Goal: Task Accomplishment & Management: Manage account settings

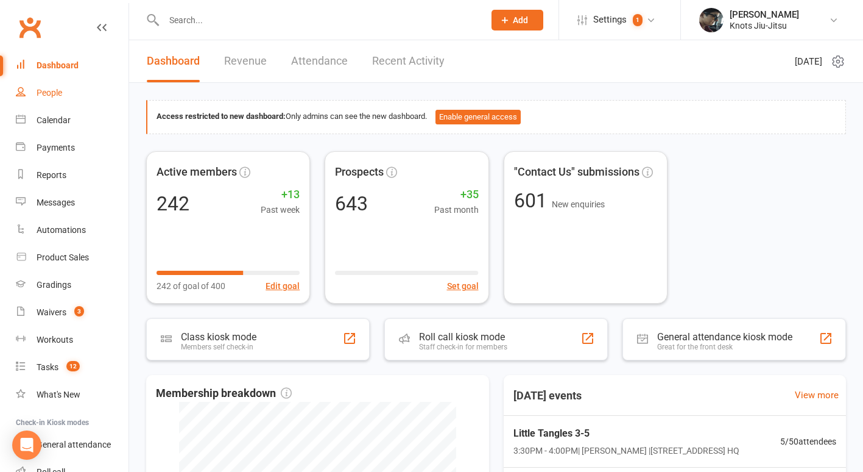
click at [57, 90] on div "People" at bounding box center [50, 93] width 26 height 10
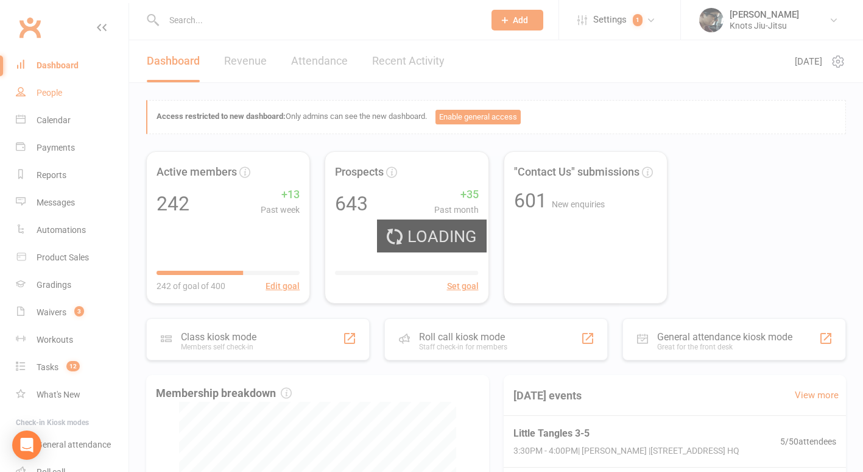
select select "100"
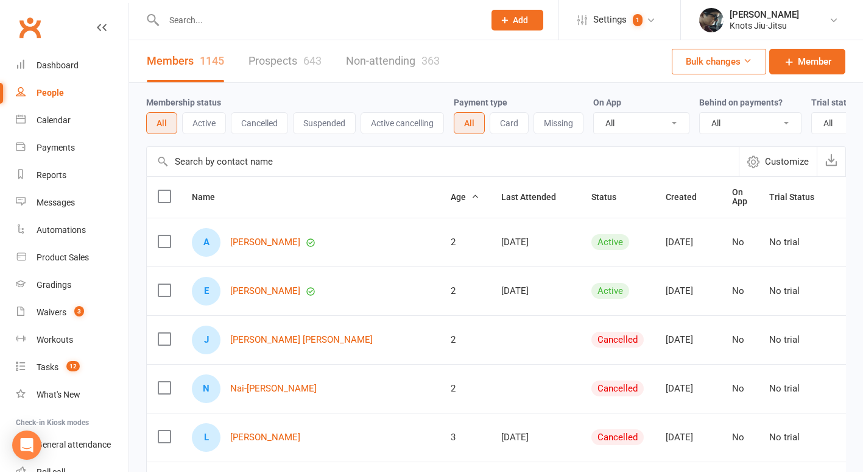
click at [197, 22] on input "text" at bounding box center [318, 20] width 316 height 17
click at [65, 73] on link "Dashboard" at bounding box center [72, 65] width 113 height 27
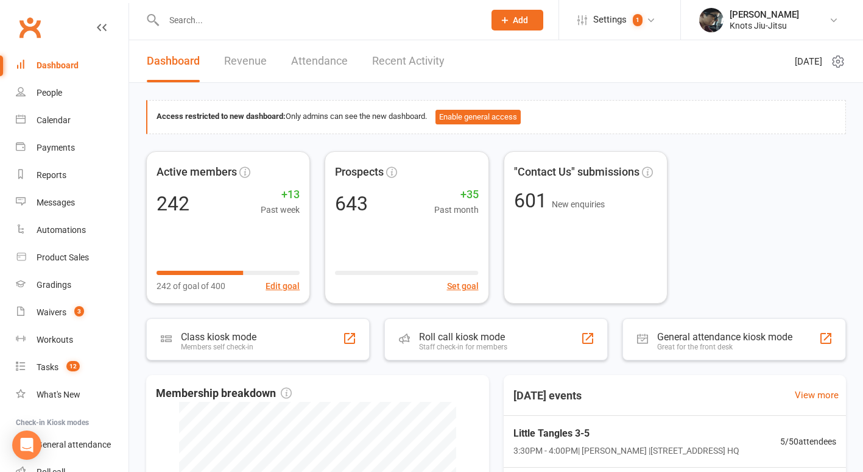
click at [421, 61] on link "Recent Activity" at bounding box center [408, 61] width 73 height 42
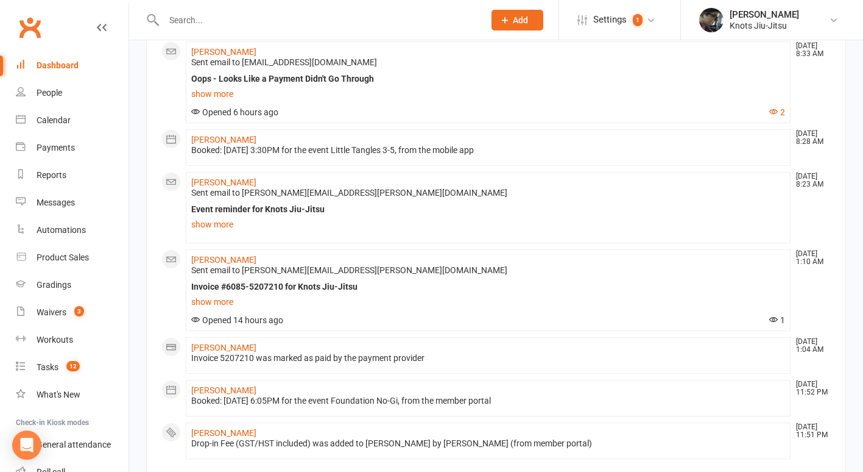
scroll to position [878, 0]
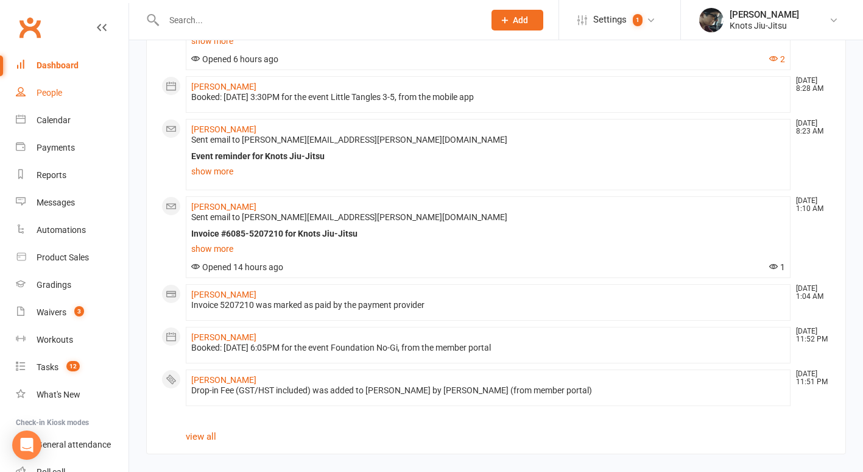
click at [40, 88] on div "People" at bounding box center [50, 93] width 26 height 10
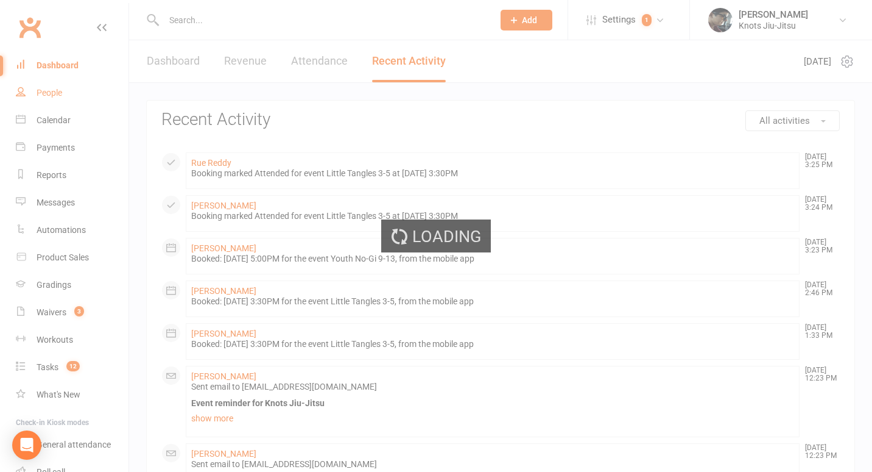
select select "100"
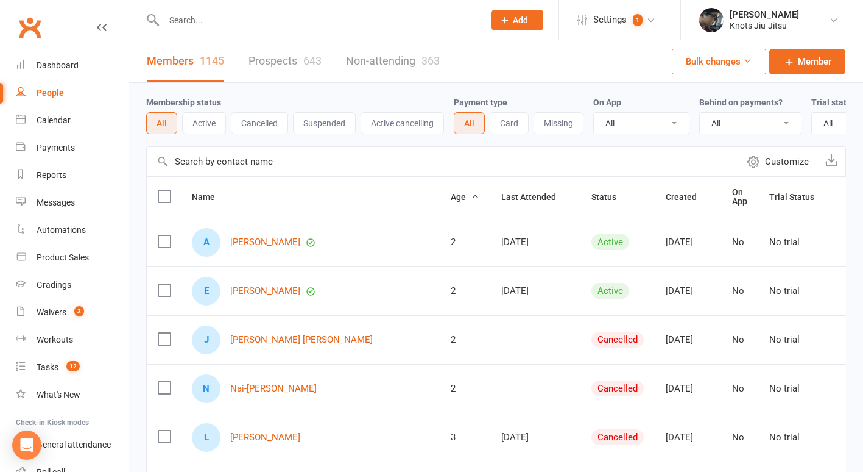
click at [298, 59] on link "Prospects 643" at bounding box center [285, 61] width 73 height 42
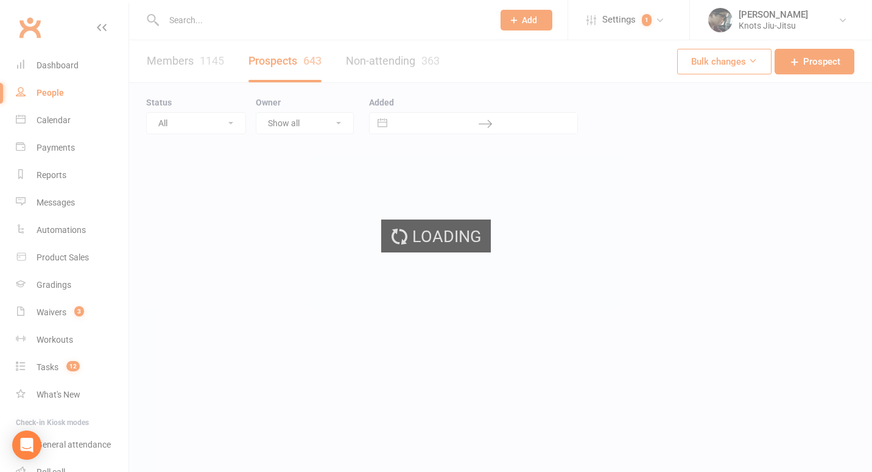
select select "100"
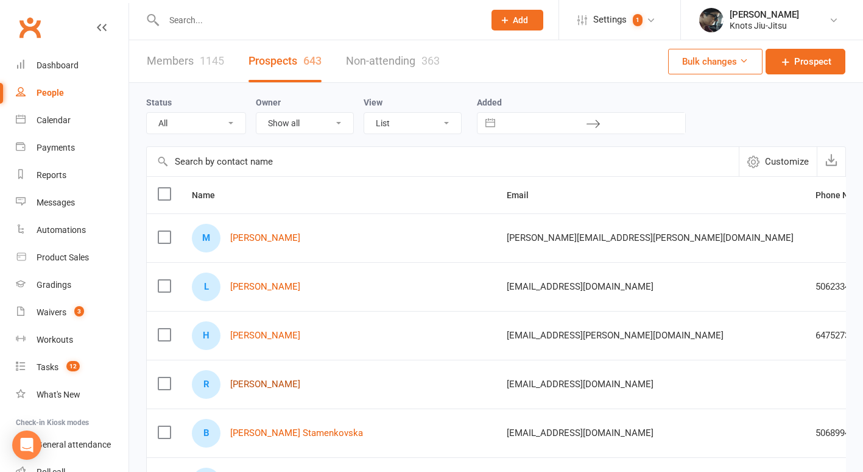
click at [279, 385] on link "[PERSON_NAME]" at bounding box center [265, 384] width 70 height 10
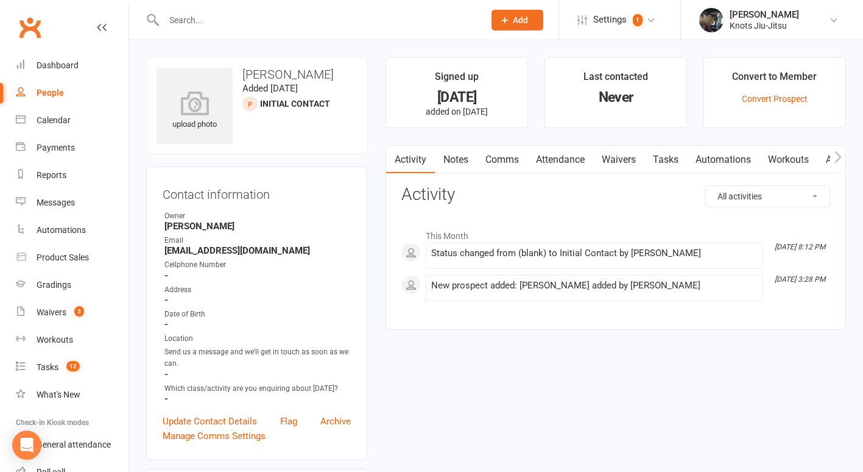
click at [614, 163] on link "Waivers" at bounding box center [618, 160] width 51 height 28
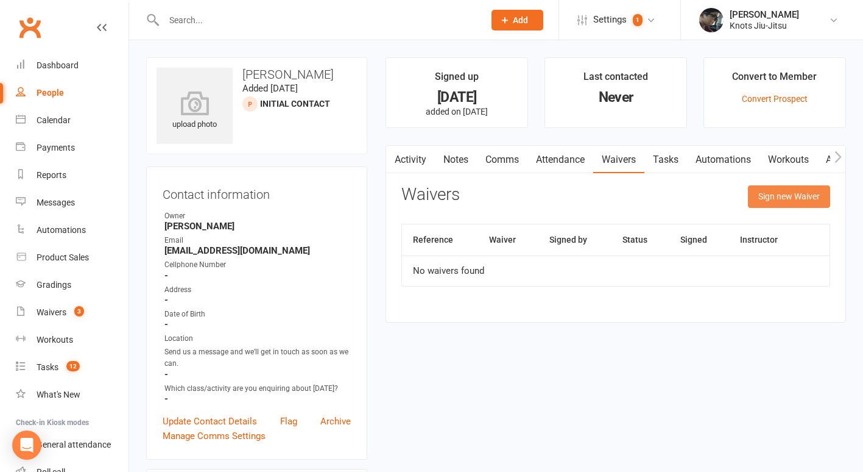
click at [804, 193] on button "Sign new Waiver" at bounding box center [789, 196] width 82 height 22
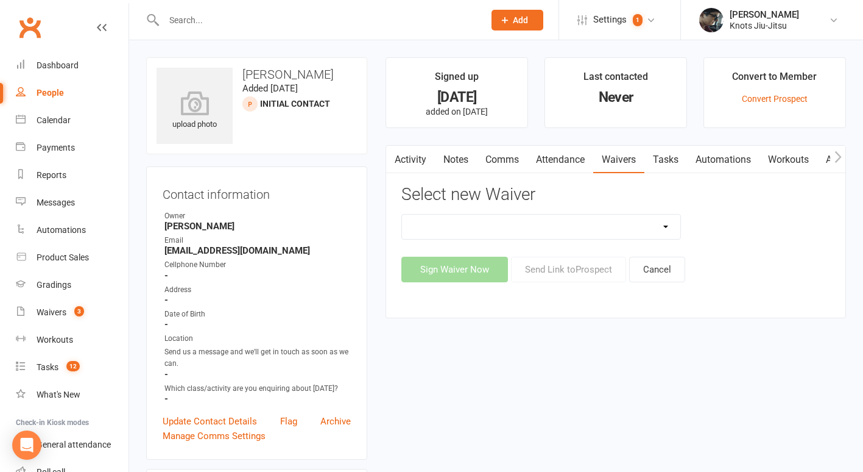
click at [587, 227] on select "Covid Vaccine Confirmation E.T.C. Partnership Member E.T.C. Partnership Member …" at bounding box center [541, 226] width 278 height 24
select select "6388"
click at [402, 214] on select "Covid Vaccine Confirmation E.T.C. Partnership Member E.T.C. Partnership Member …" at bounding box center [541, 226] width 278 height 24
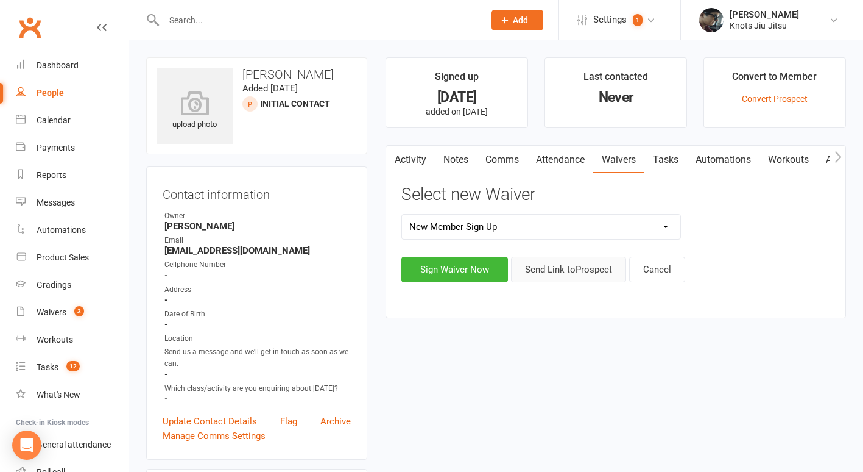
click at [584, 274] on button "Send Link to [GEOGRAPHIC_DATA]" at bounding box center [568, 270] width 115 height 26
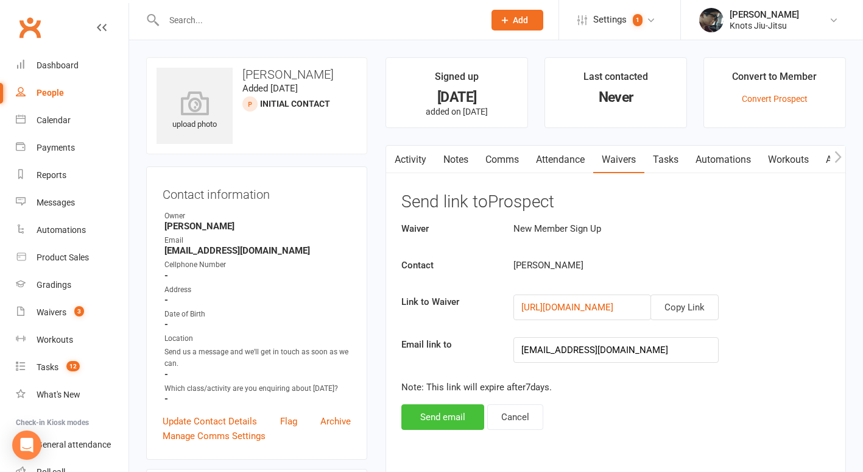
click at [430, 420] on button "Send email" at bounding box center [443, 417] width 83 height 26
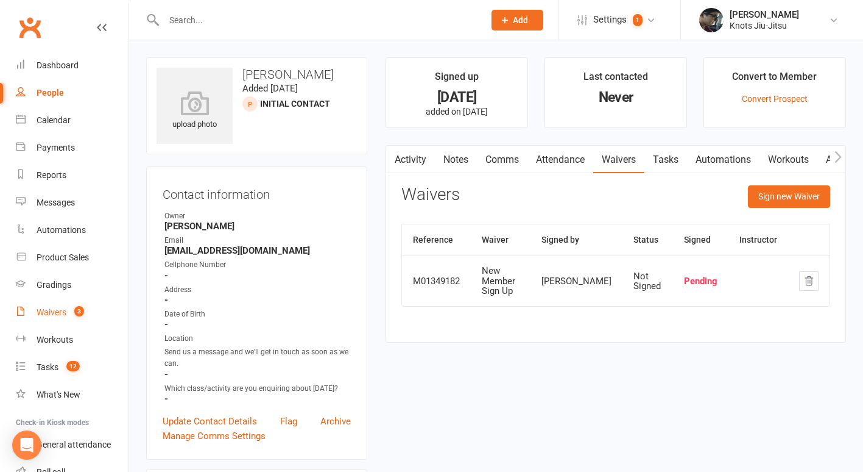
click at [57, 311] on div "Waivers" at bounding box center [52, 312] width 30 height 10
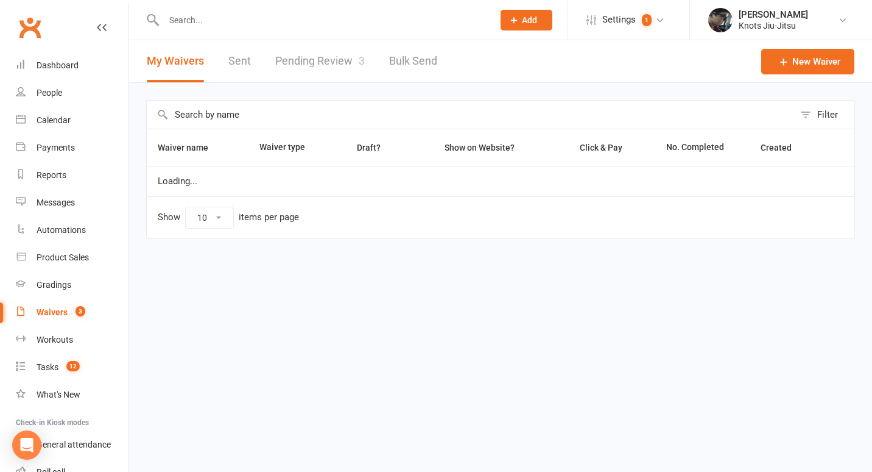
select select "100"
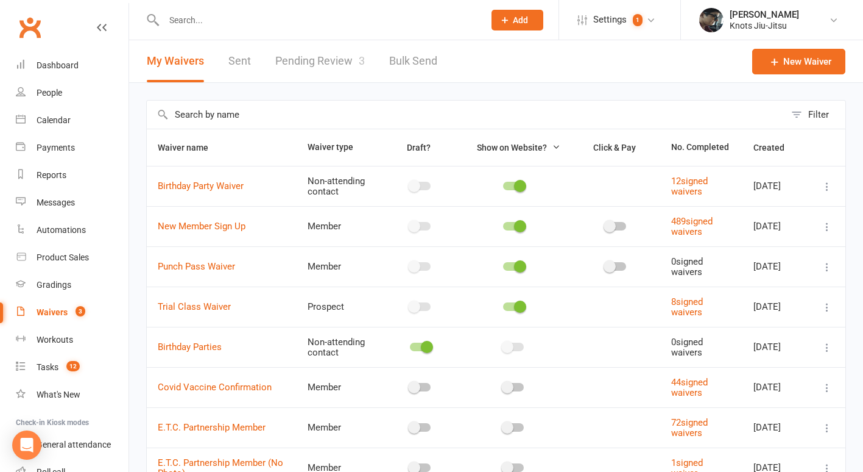
click at [302, 67] on link "Pending Review 3" at bounding box center [320, 61] width 90 height 42
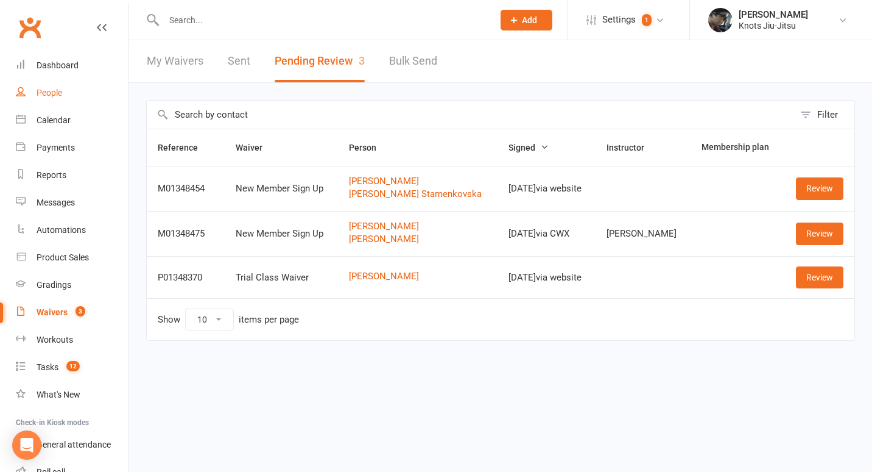
click at [51, 94] on div "People" at bounding box center [50, 93] width 26 height 10
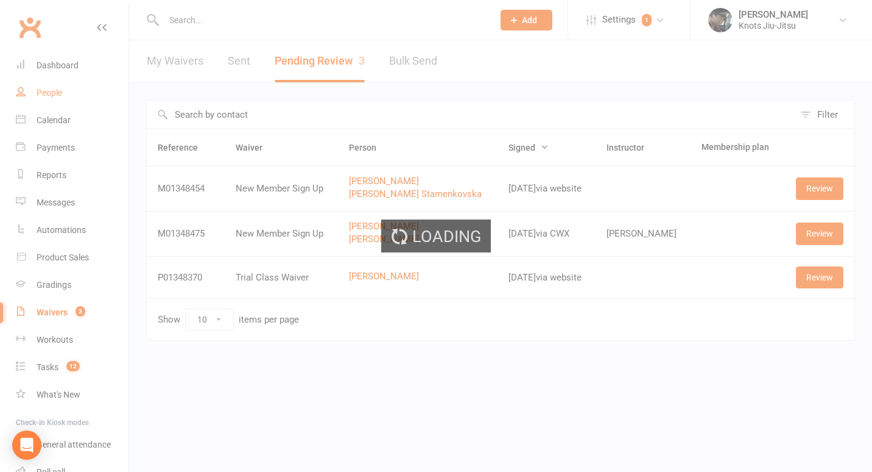
select select "100"
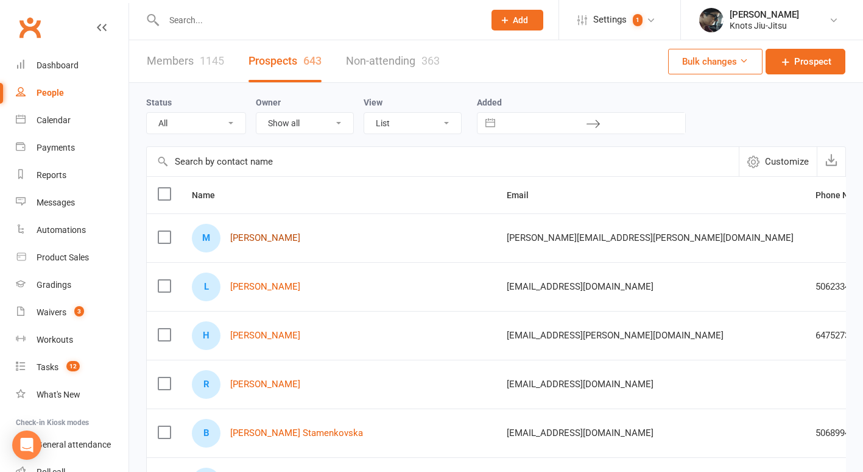
click at [260, 237] on link "[PERSON_NAME]" at bounding box center [265, 238] width 70 height 10
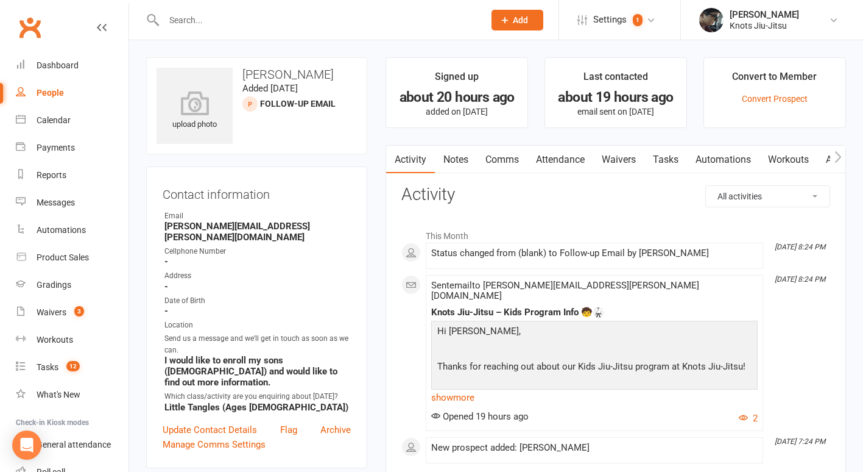
select select "100"
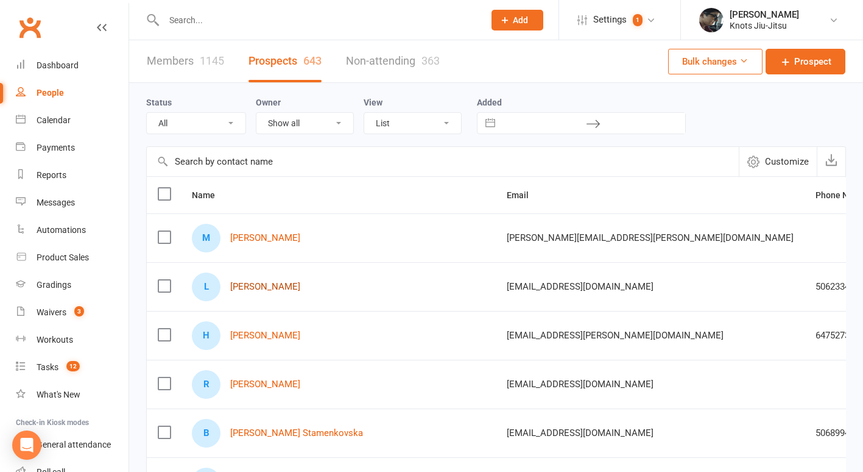
click at [264, 290] on link "[PERSON_NAME]" at bounding box center [265, 286] width 70 height 10
